Goal: Task Accomplishment & Management: Use online tool/utility

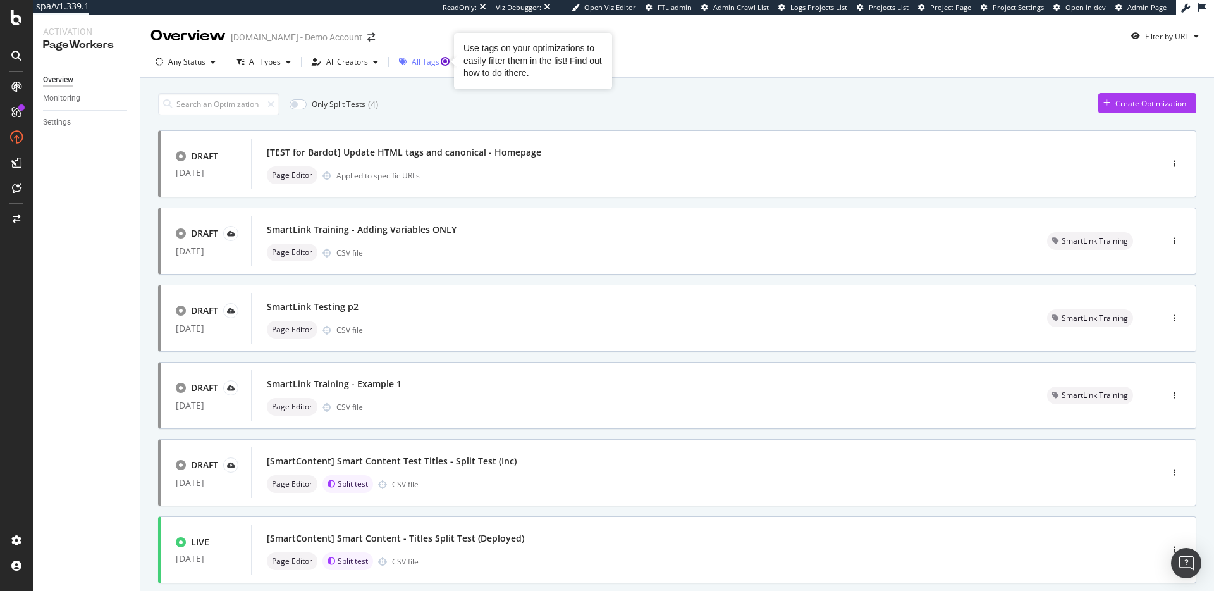
click at [444, 59] on circle "Tooltip anchor" at bounding box center [446, 62] width 8 height 8
click at [76, 135] on div "Intelligence ActionBoard AlertPanel" at bounding box center [82, 137] width 91 height 87
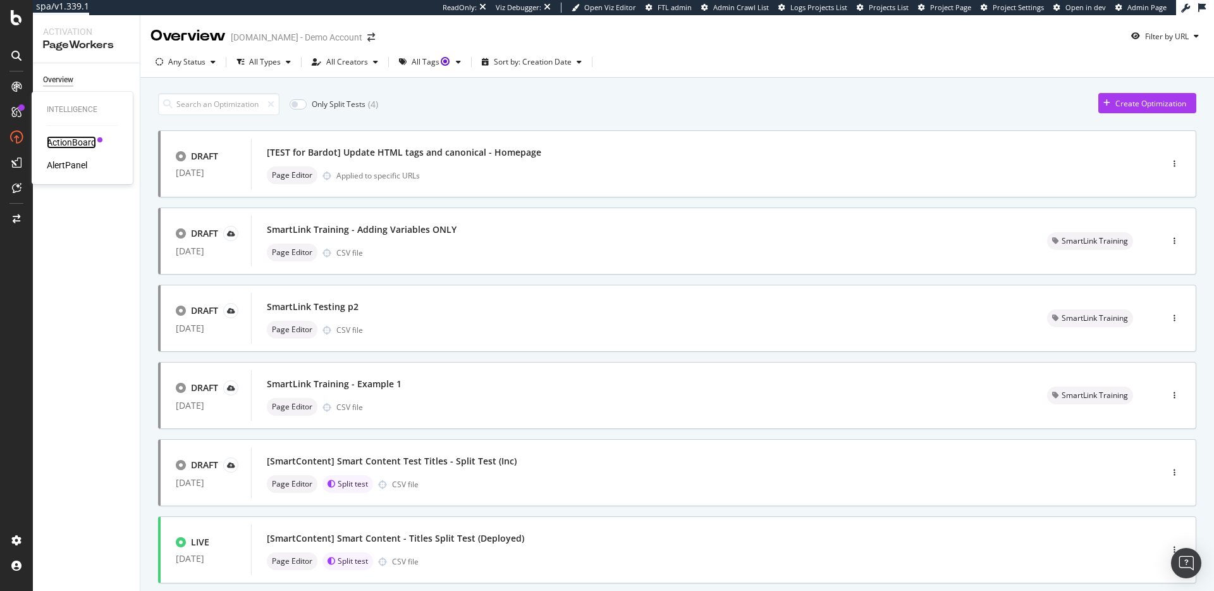
click at [73, 141] on div "ActionBoard" at bounding box center [71, 142] width 49 height 13
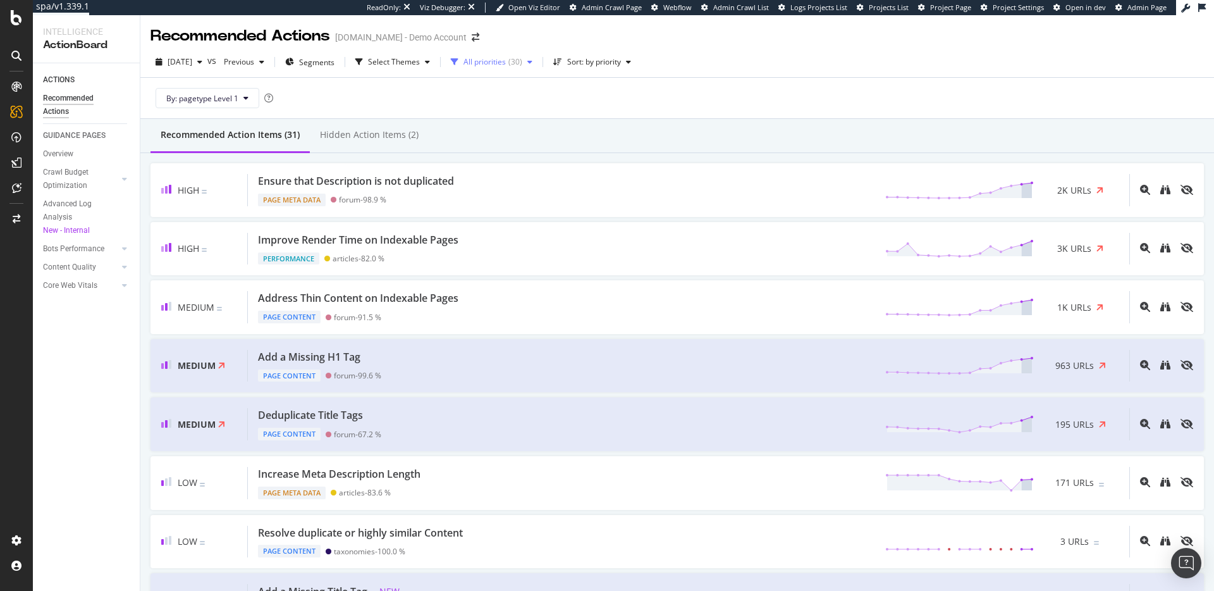
click at [495, 65] on div "All priorities" at bounding box center [485, 62] width 42 height 8
click at [400, 65] on div "Select Themes" at bounding box center [394, 62] width 52 height 8
click at [772, 147] on div "Recommended Action Items (31) Hidden Action Items (2)" at bounding box center [677, 136] width 1074 height 34
